Goal: Transaction & Acquisition: Purchase product/service

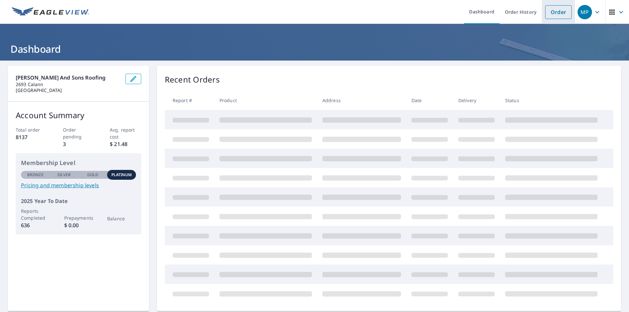
click at [554, 11] on link "Order" at bounding box center [558, 12] width 27 height 14
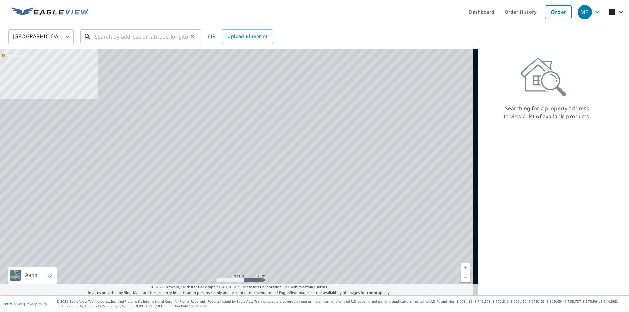
click at [157, 38] on input "text" at bounding box center [141, 37] width 93 height 18
paste input "[STREET_ADDRESS]"
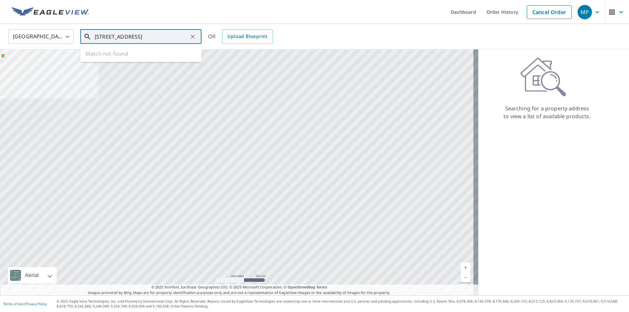
scroll to position [0, 38]
click at [111, 56] on span "[STREET_ADDRESS]" at bounding box center [144, 56] width 103 height 8
type input "[STREET_ADDRESS]"
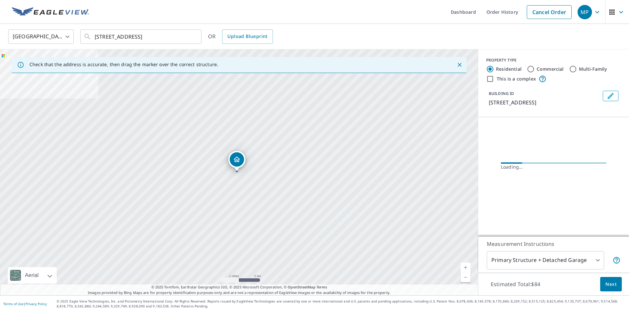
scroll to position [0, 0]
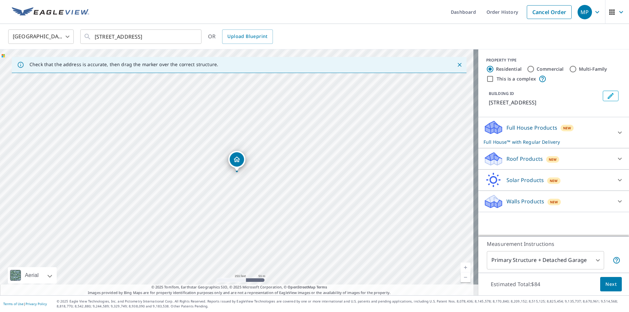
click at [518, 163] on p "Roof Products" at bounding box center [524, 159] width 36 height 8
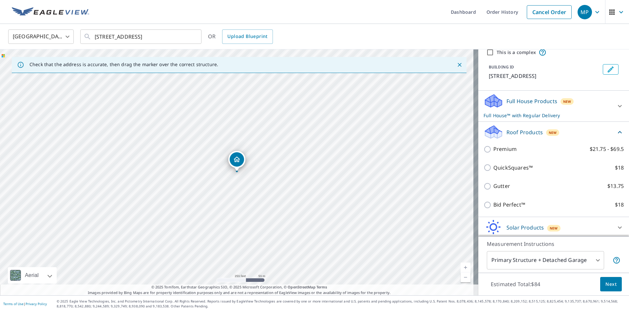
scroll to position [58, 0]
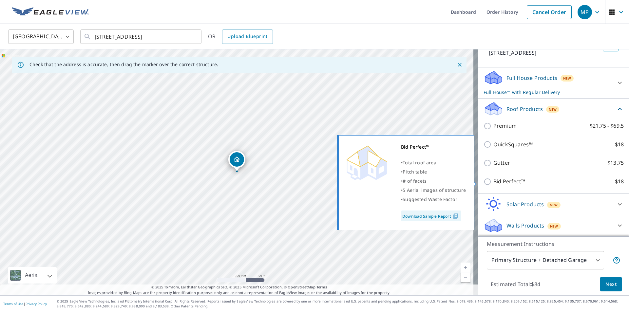
click at [502, 182] on p "Bid Perfect™" at bounding box center [509, 182] width 32 height 8
click at [493, 182] on input "Bid Perfect™ $18" at bounding box center [488, 182] width 10 height 8
checkbox input "true"
checkbox input "false"
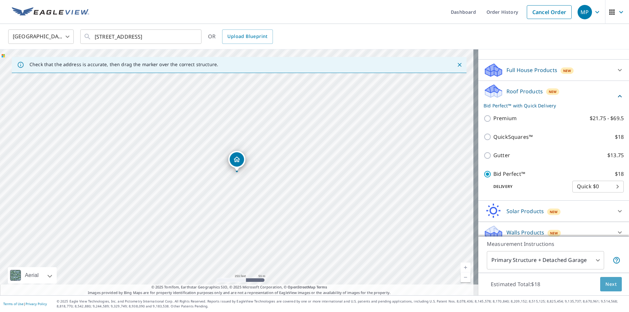
click at [605, 287] on span "Next" at bounding box center [610, 284] width 11 height 8
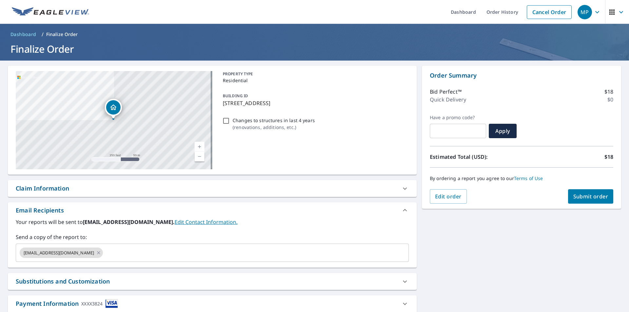
click at [581, 196] on span "Submit order" at bounding box center [590, 196] width 35 height 7
checkbox input "true"
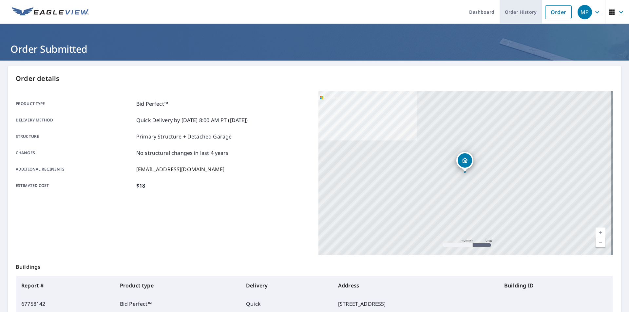
click at [510, 12] on link "Order History" at bounding box center [521, 12] width 42 height 24
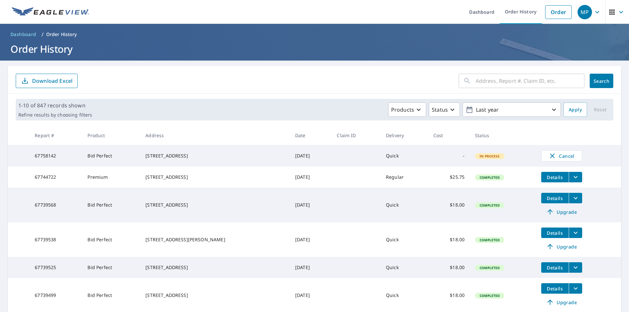
click at [500, 82] on input "text" at bounding box center [530, 81] width 109 height 18
paste input "67739538"
type input "67739538"
click at [595, 80] on span "Search" at bounding box center [601, 81] width 13 height 6
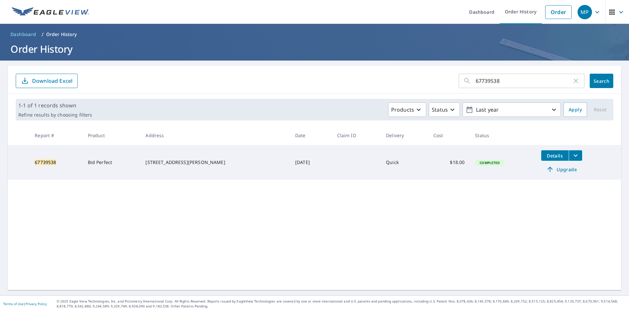
click at [548, 169] on span "Upgrade" at bounding box center [561, 169] width 33 height 8
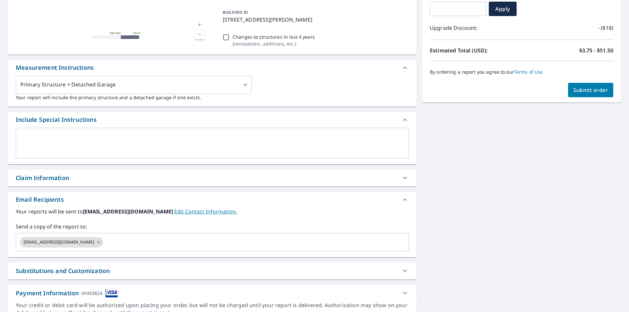
scroll to position [154, 0]
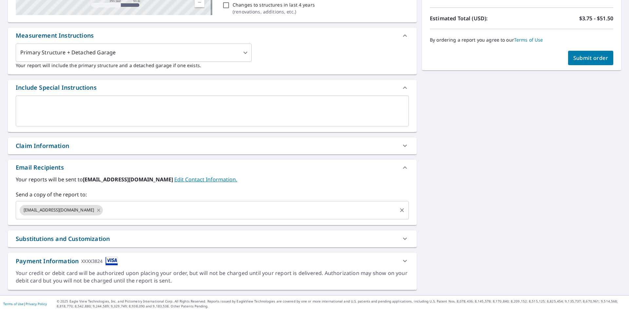
click at [101, 208] on icon at bounding box center [98, 210] width 5 height 7
click at [582, 59] on span "Submit order" at bounding box center [590, 57] width 35 height 7
checkbox input "true"
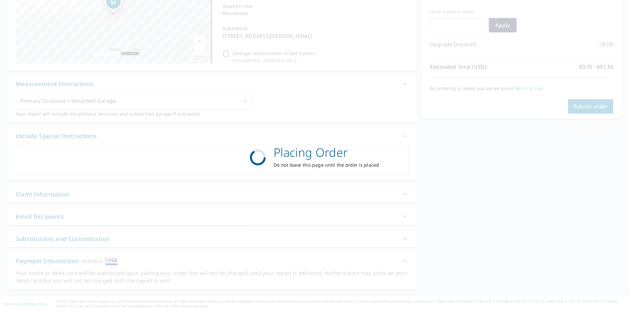
scroll to position [106, 0]
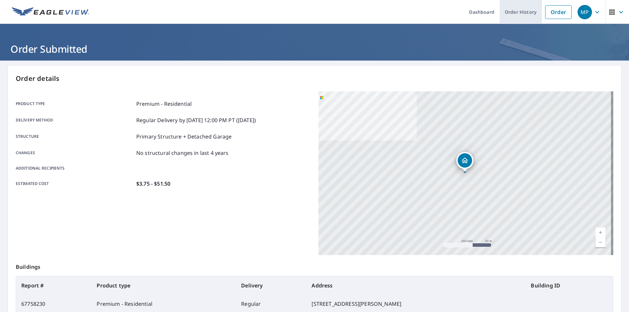
click at [517, 11] on link "Order History" at bounding box center [521, 12] width 42 height 24
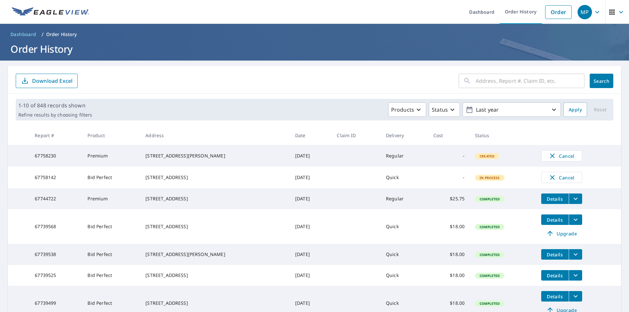
click at [484, 81] on input "text" at bounding box center [530, 81] width 109 height 18
paste input "67638716"
type input "67638716"
click at [597, 80] on span "Search" at bounding box center [601, 81] width 13 height 6
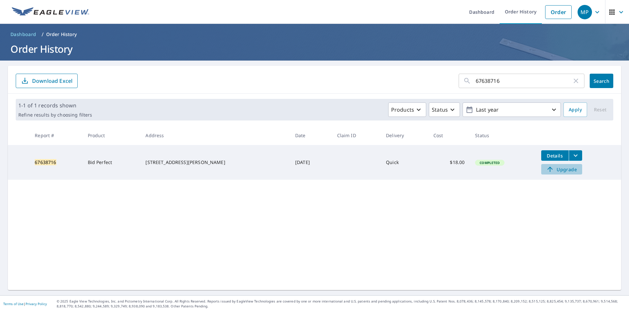
click at [556, 169] on span "Upgrade" at bounding box center [561, 169] width 33 height 8
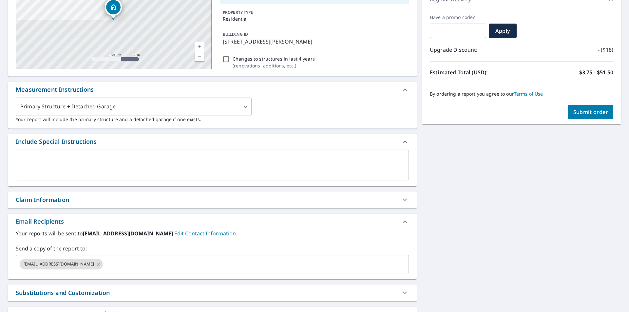
scroll to position [154, 0]
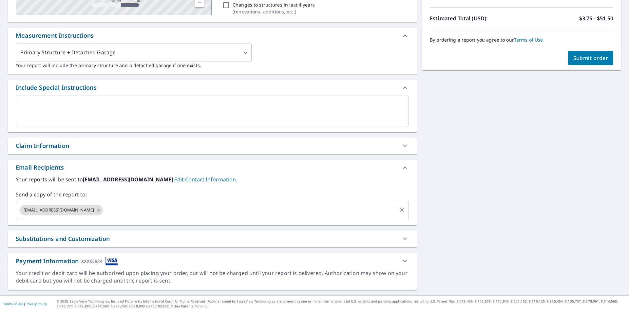
click at [101, 211] on icon at bounding box center [98, 210] width 5 height 7
click at [591, 62] on button "Submit order" at bounding box center [591, 58] width 46 height 14
checkbox input "true"
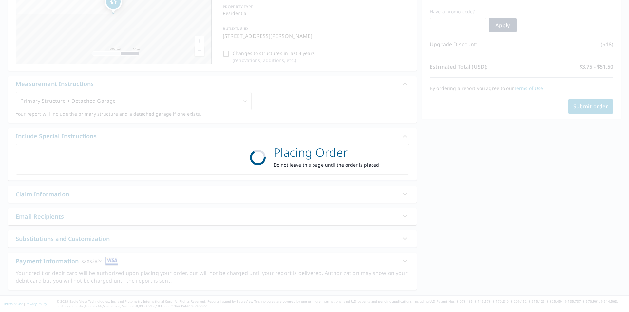
scroll to position [106, 0]
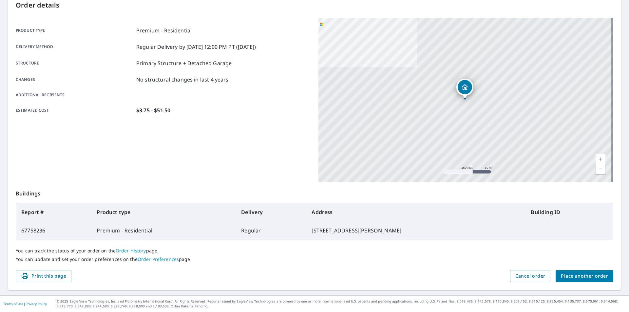
scroll to position [73, 0]
